Goal: Task Accomplishment & Management: Complete application form

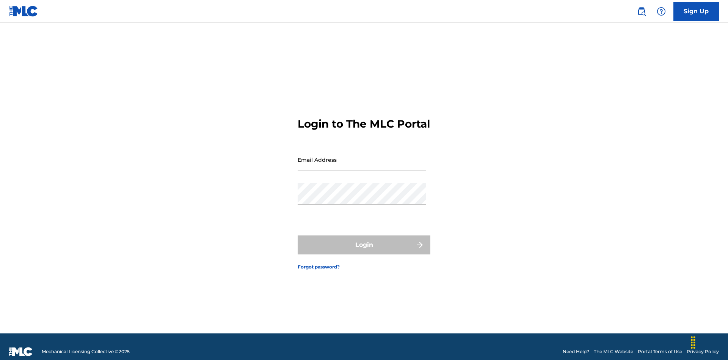
scroll to position [10, 0]
click at [362, 156] on input "Email Address" at bounding box center [362, 160] width 128 height 22
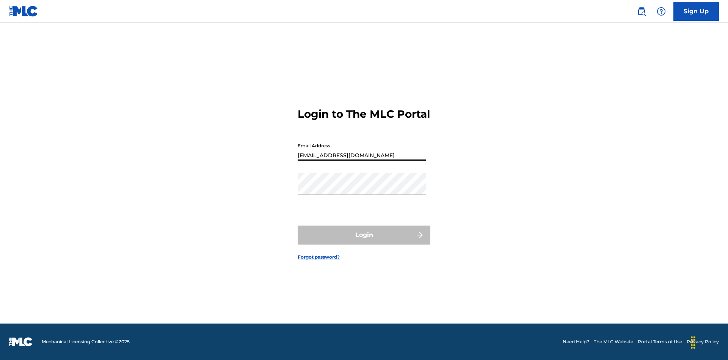
type input "[EMAIL_ADDRESS][DOMAIN_NAME]"
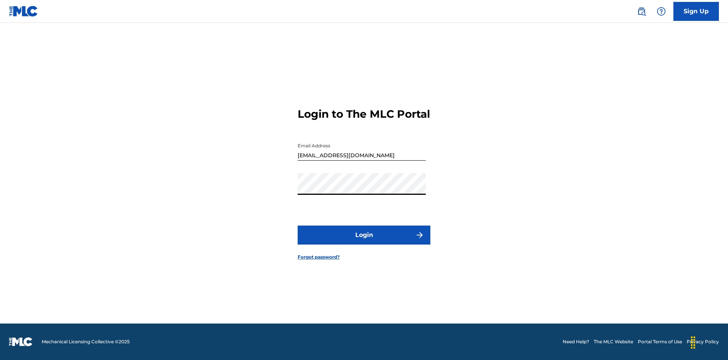
click at [364, 241] on button "Login" at bounding box center [364, 234] width 133 height 19
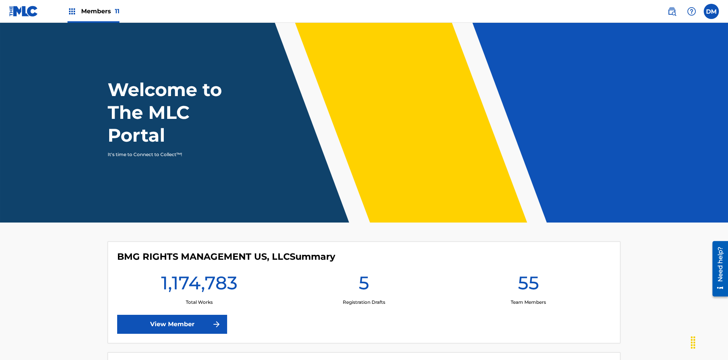
click at [93, 11] on span "Members 11" at bounding box center [100, 11] width 38 height 9
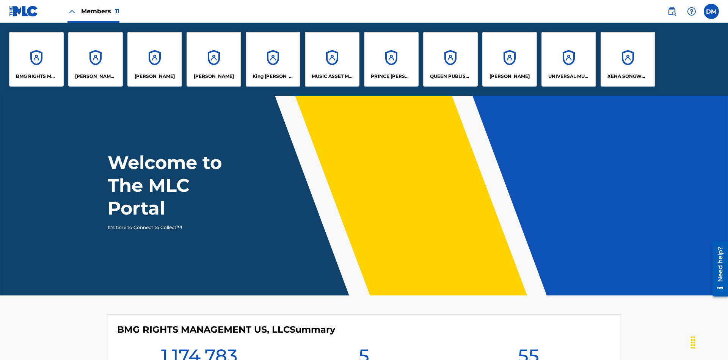
click at [214, 76] on p "[PERSON_NAME]" at bounding box center [214, 76] width 40 height 7
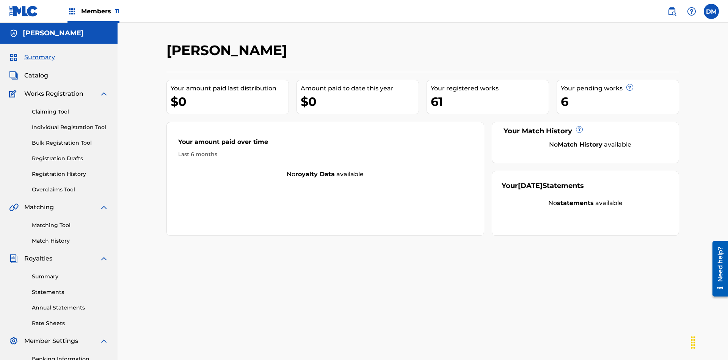
click at [70, 108] on link "Claiming Tool" at bounding box center [70, 112] width 77 height 8
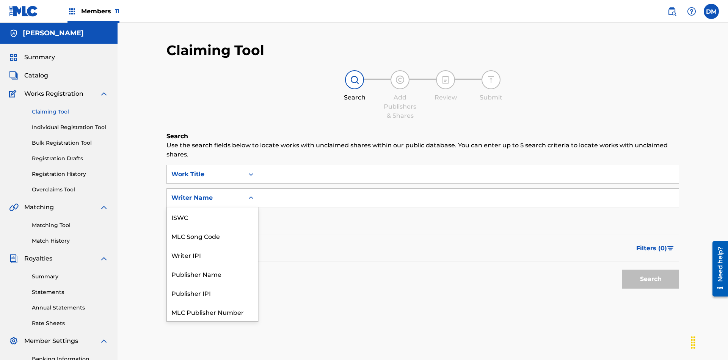
click at [212, 226] on div "MLC Song Code" at bounding box center [212, 235] width 91 height 19
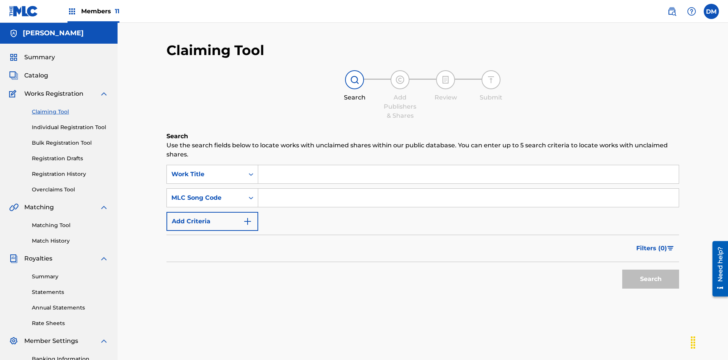
click at [468, 165] on input "Search Form" at bounding box center [468, 174] width 421 height 18
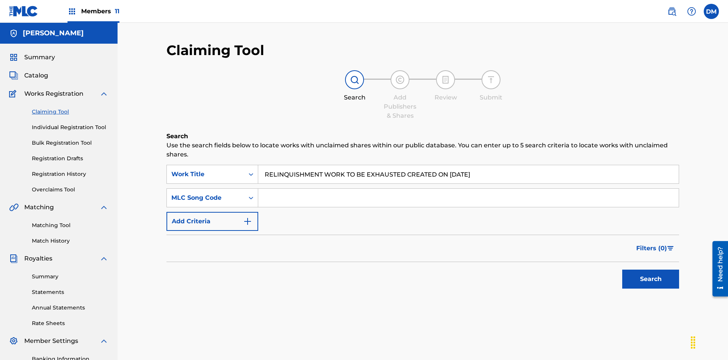
click at [468, 188] on input "Search Form" at bounding box center [468, 197] width 421 height 18
click at [651, 269] on button "Search" at bounding box center [650, 278] width 57 height 19
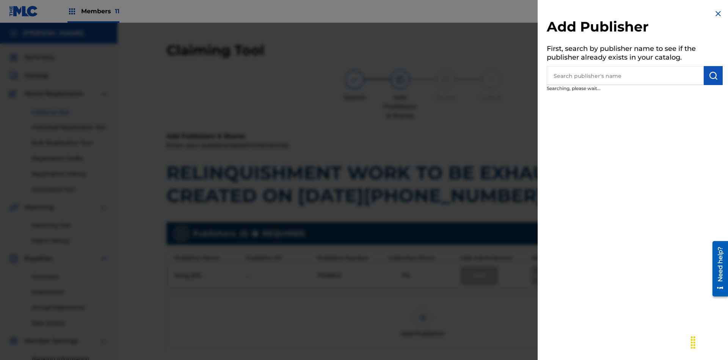
click at [625, 75] on input "text" at bounding box center [625, 75] width 157 height 19
type input "[PERSON_NAME]"
click at [713, 75] on img "submit" at bounding box center [713, 75] width 9 height 9
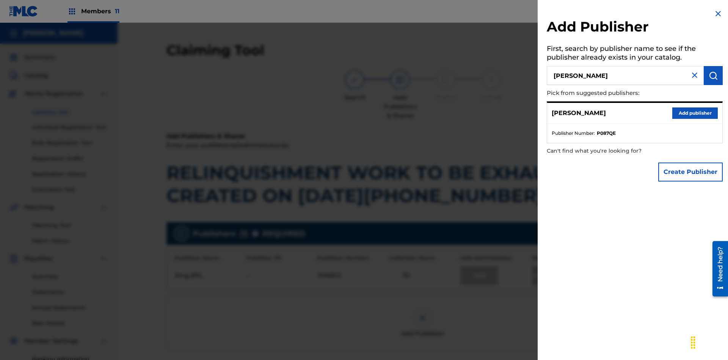
scroll to position [113, 0]
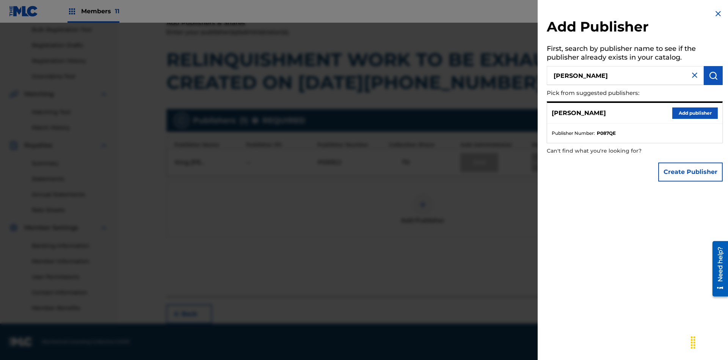
click at [695, 113] on button "Add publisher" at bounding box center [695, 112] width 46 height 11
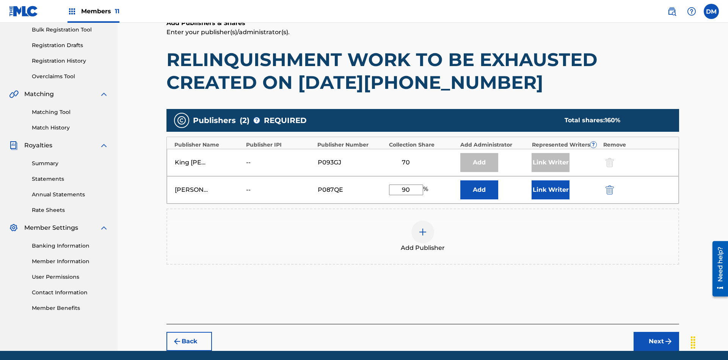
scroll to position [140, 0]
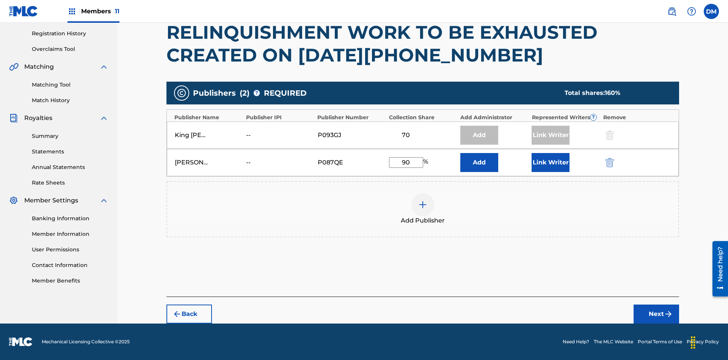
type input "90"
click at [551, 162] on button "Link Writer" at bounding box center [551, 162] width 38 height 19
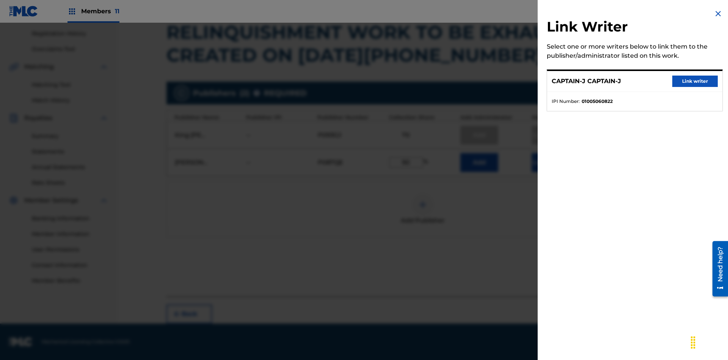
click at [695, 81] on button "Link writer" at bounding box center [695, 80] width 46 height 11
click at [551, 162] on button "Link Writer" at bounding box center [551, 162] width 38 height 19
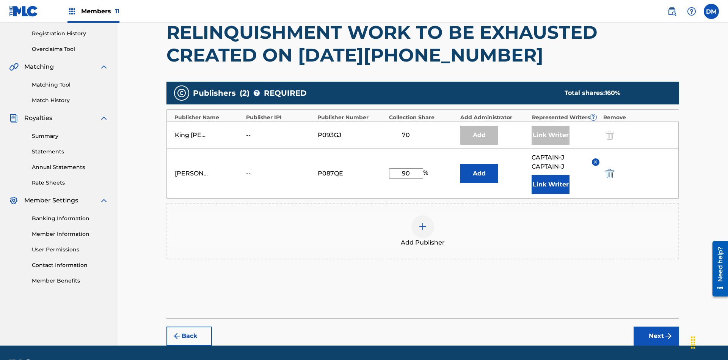
click at [656, 326] on button "Next" at bounding box center [657, 335] width 46 height 19
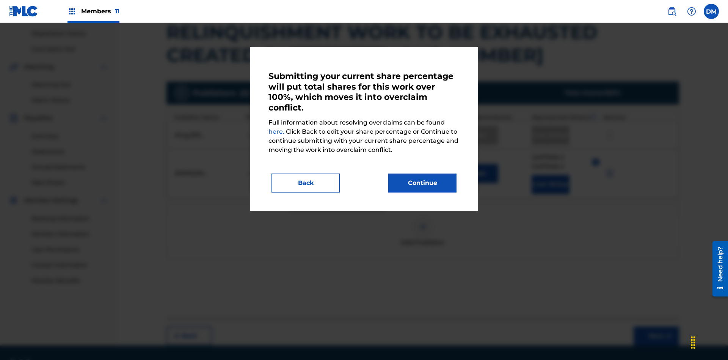
click at [422, 183] on button "Continue" at bounding box center [422, 182] width 68 height 19
click at [70, 38] on link "Registration History" at bounding box center [70, 34] width 77 height 8
